Goal: Task Accomplishment & Management: Complete application form

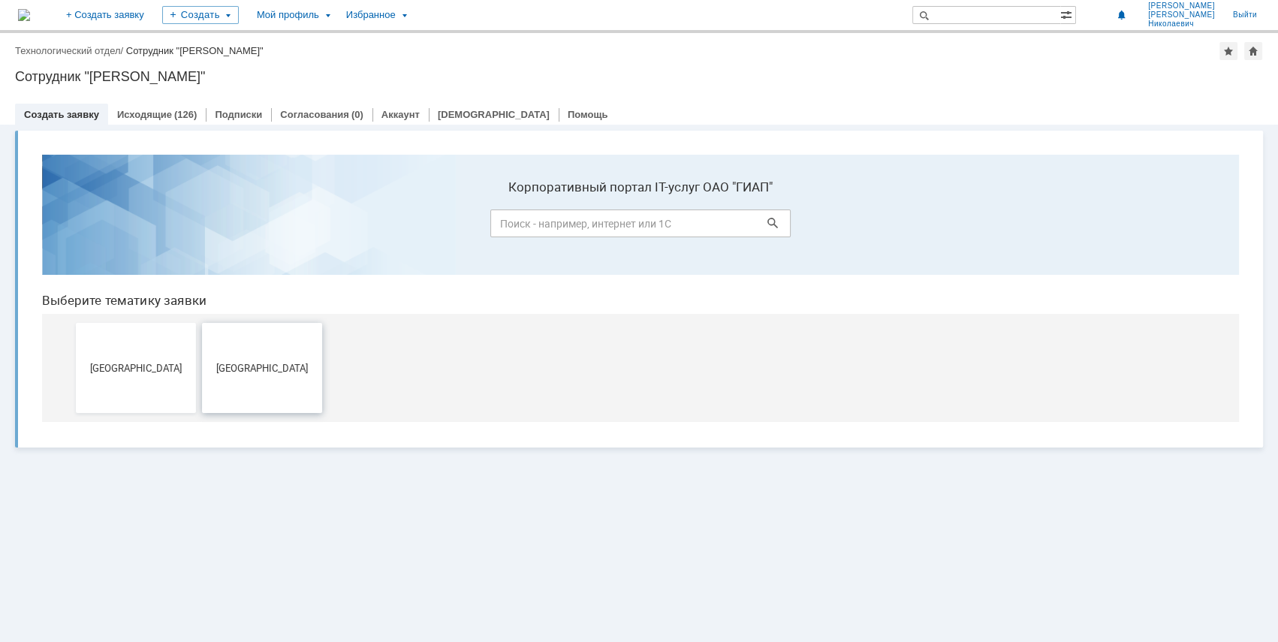
click at [284, 394] on button "[GEOGRAPHIC_DATA]" at bounding box center [262, 368] width 120 height 90
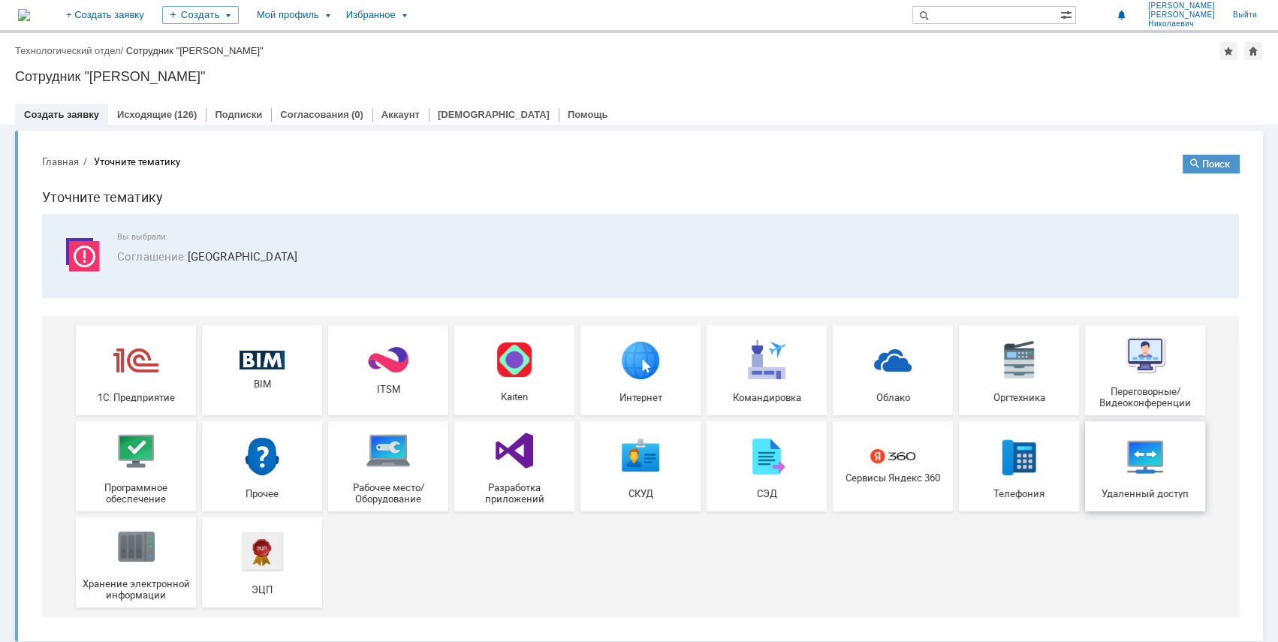
click at [1151, 461] on img at bounding box center [1145, 455] width 45 height 45
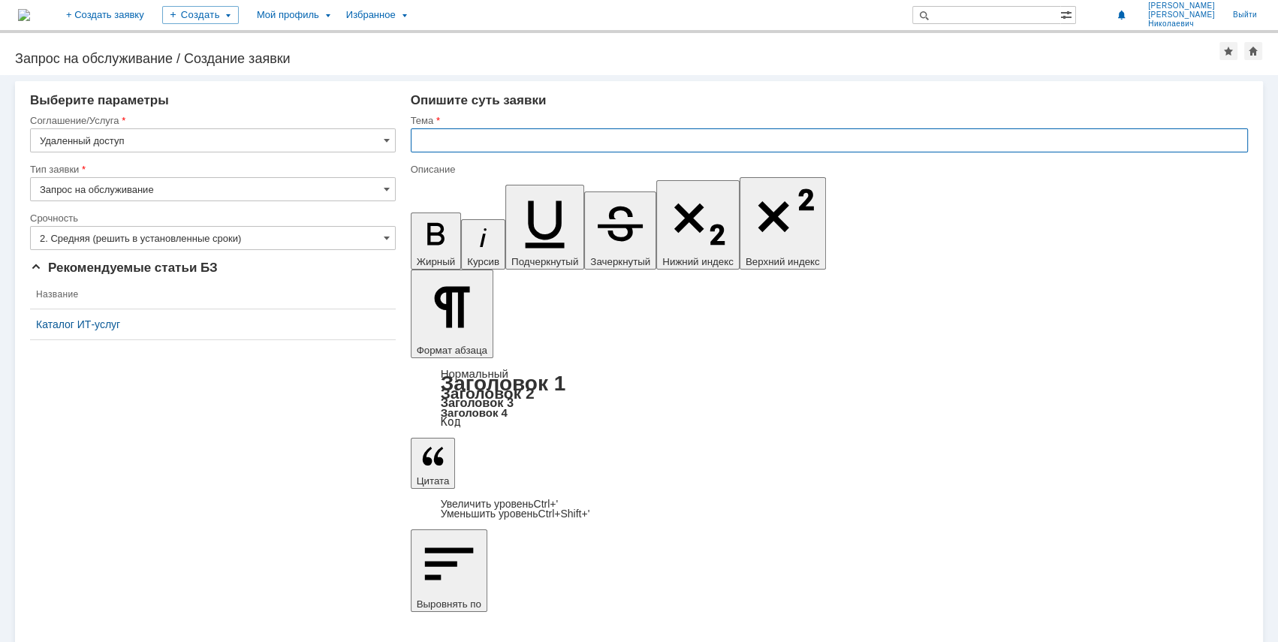
click at [437, 142] on input "text" at bounding box center [830, 140] width 838 height 24
type input "Доступ на чтение и запись к папке"
click at [597, 142] on input "Доступ на чтение и запись к папке" at bounding box center [830, 140] width 838 height 24
drag, startPoint x: 599, startPoint y: 140, endPoint x: 454, endPoint y: 134, distance: 144.3
click at [454, 134] on input "Доступ на чтение и запись к папке" at bounding box center [830, 140] width 838 height 24
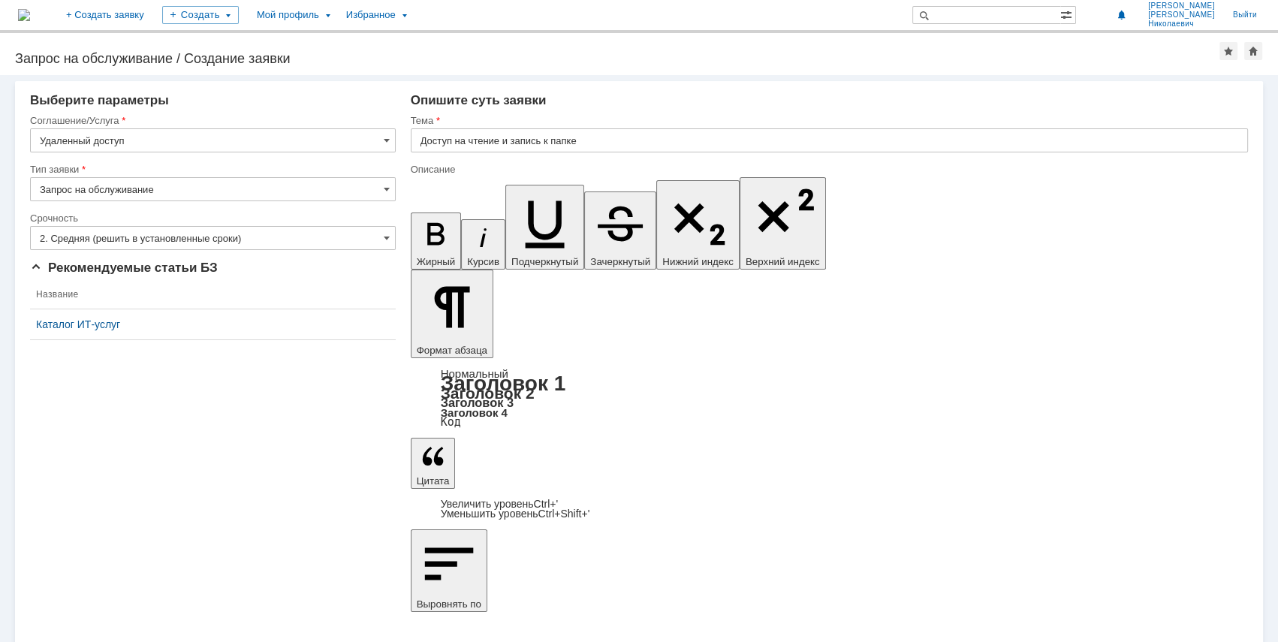
scroll to position [241, 4]
